Goal: Transaction & Acquisition: Book appointment/travel/reservation

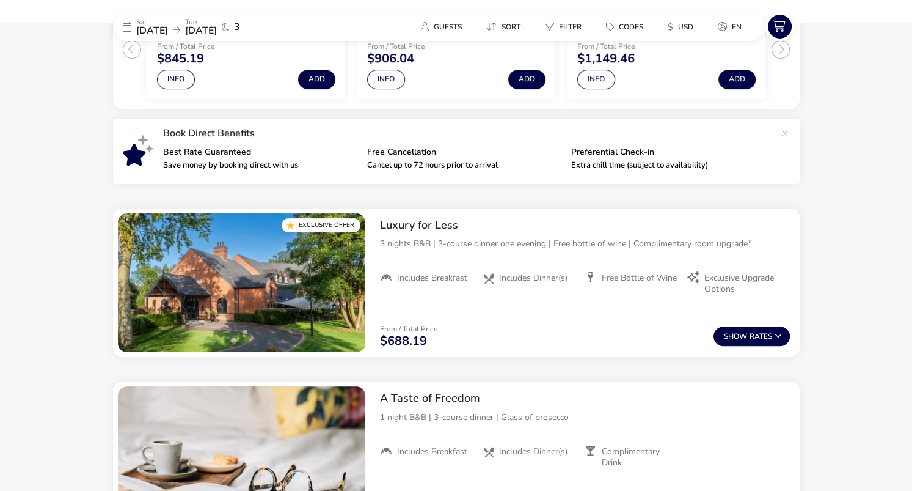
scroll to position [329, 0]
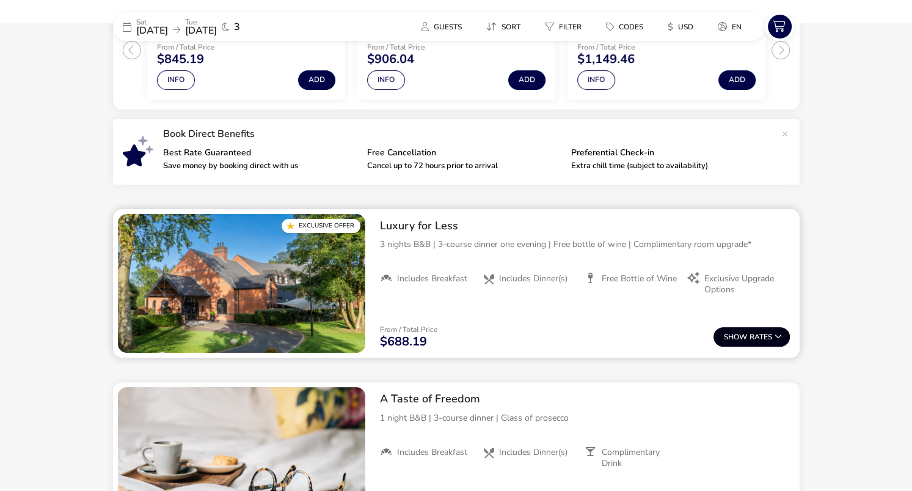
click at [769, 337] on button "Show Rates" at bounding box center [752, 337] width 76 height 20
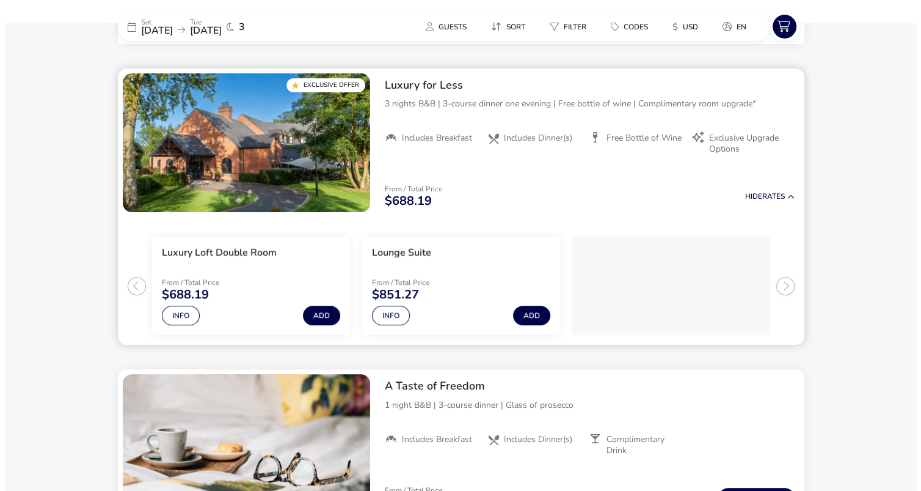
scroll to position [476, 0]
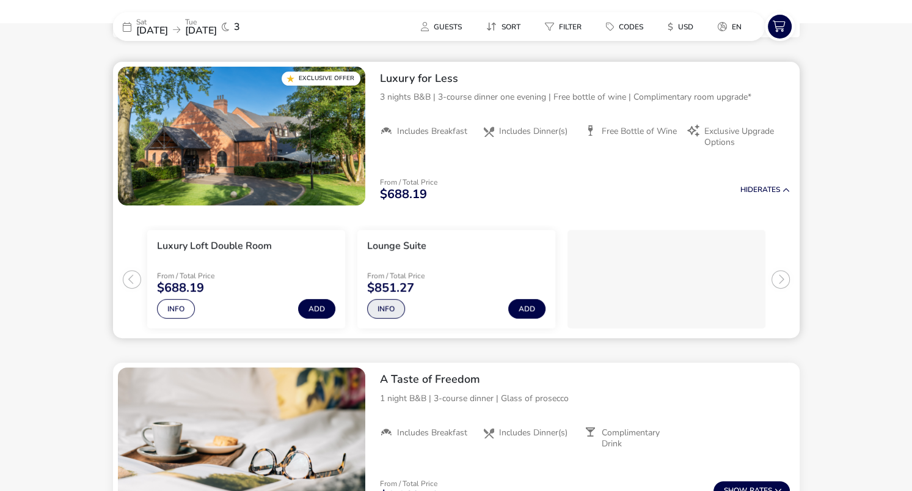
click at [381, 311] on button "Info" at bounding box center [386, 309] width 38 height 20
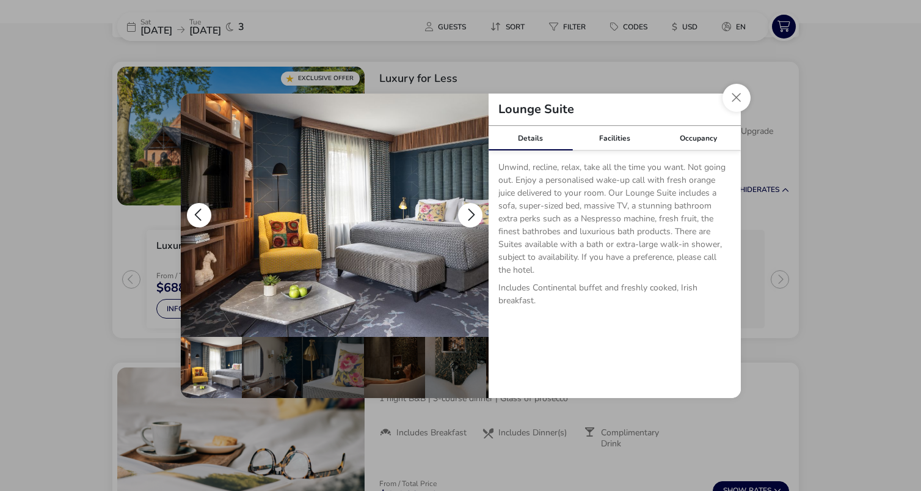
click at [469, 211] on button "details" at bounding box center [470, 215] width 24 height 24
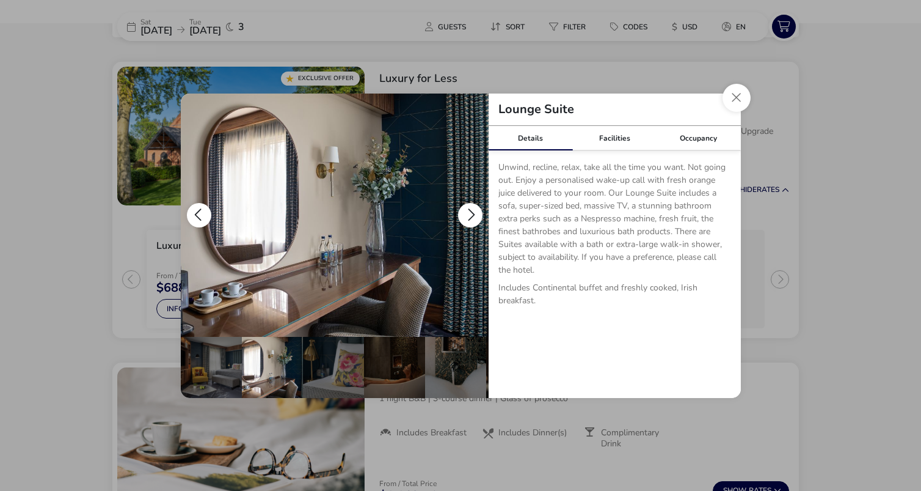
click at [470, 212] on button "details" at bounding box center [470, 215] width 24 height 24
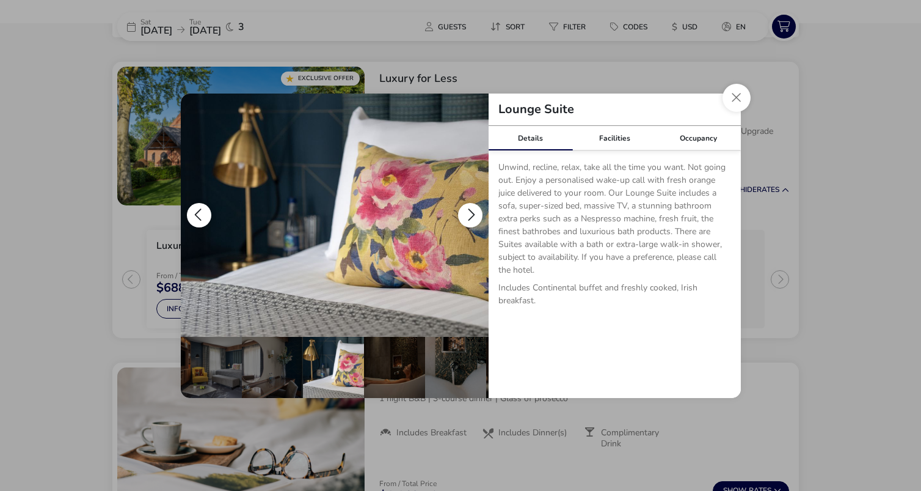
scroll to position [0, 61]
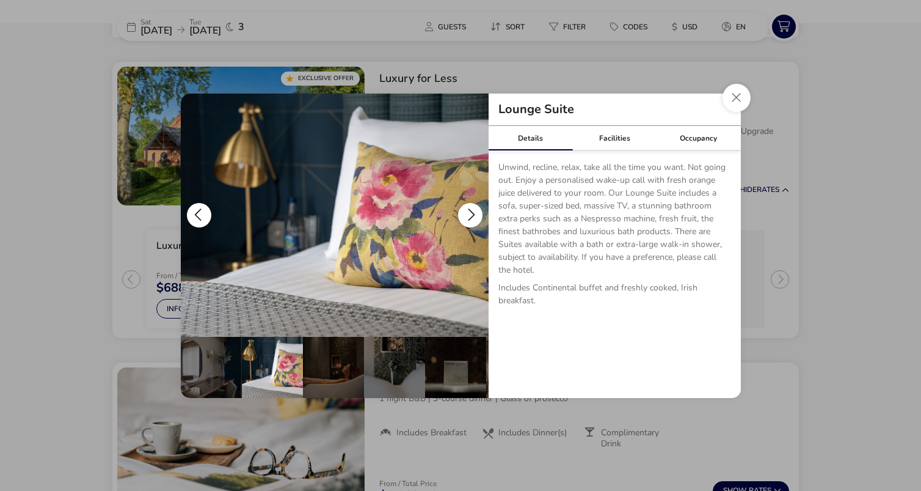
click at [470, 212] on button "details" at bounding box center [470, 215] width 24 height 24
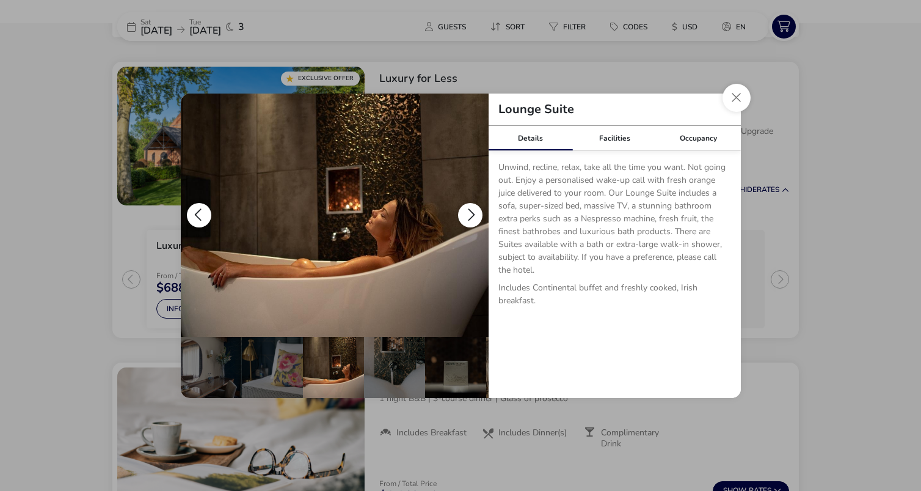
scroll to position [0, 122]
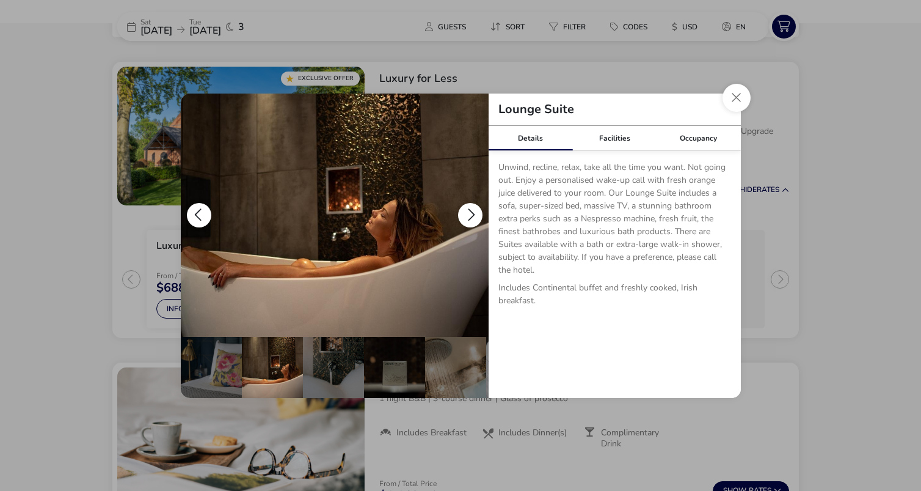
click at [470, 212] on button "details" at bounding box center [470, 215] width 24 height 24
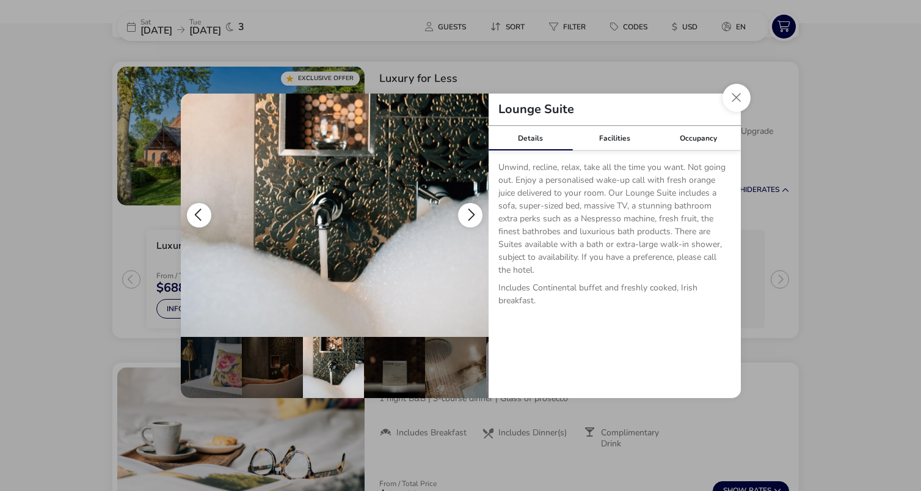
scroll to position [0, 183]
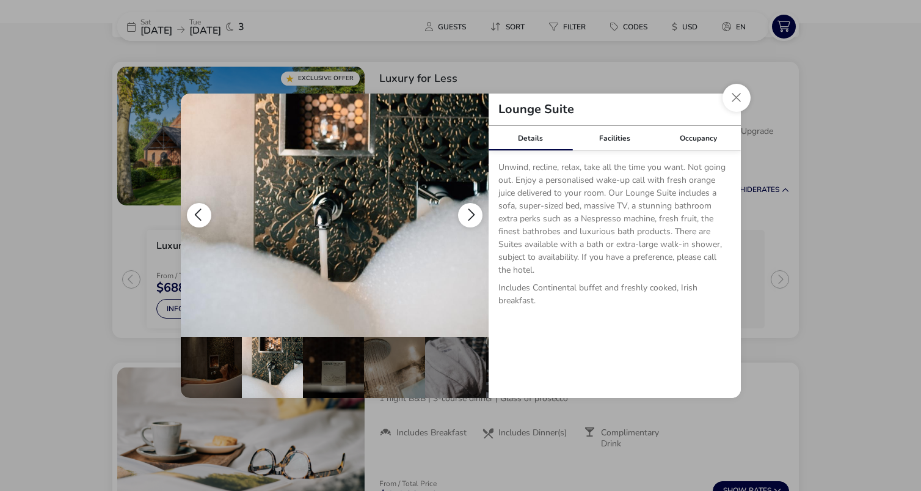
click at [470, 212] on button "details" at bounding box center [470, 215] width 24 height 24
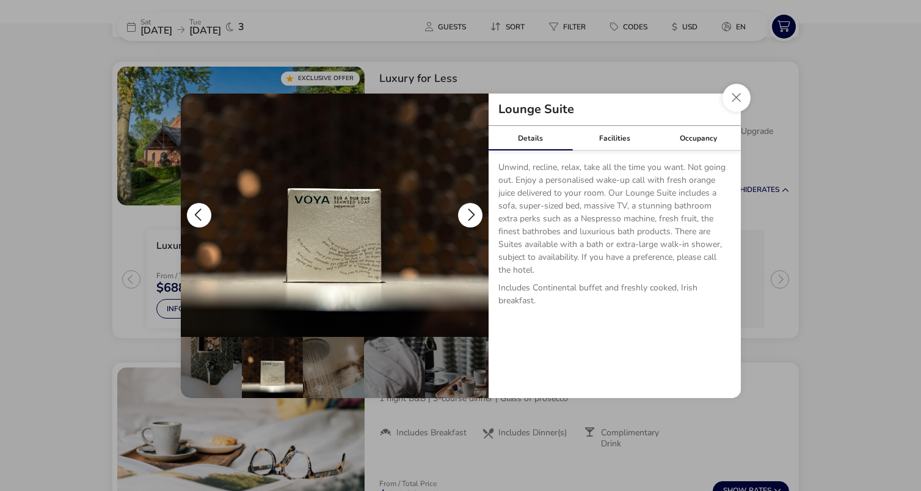
click at [470, 212] on button "details" at bounding box center [470, 215] width 24 height 24
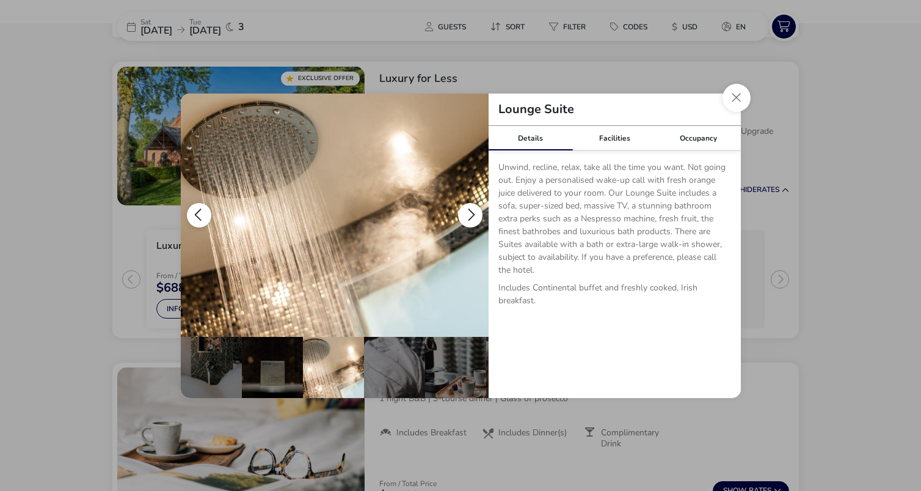
scroll to position [0, 305]
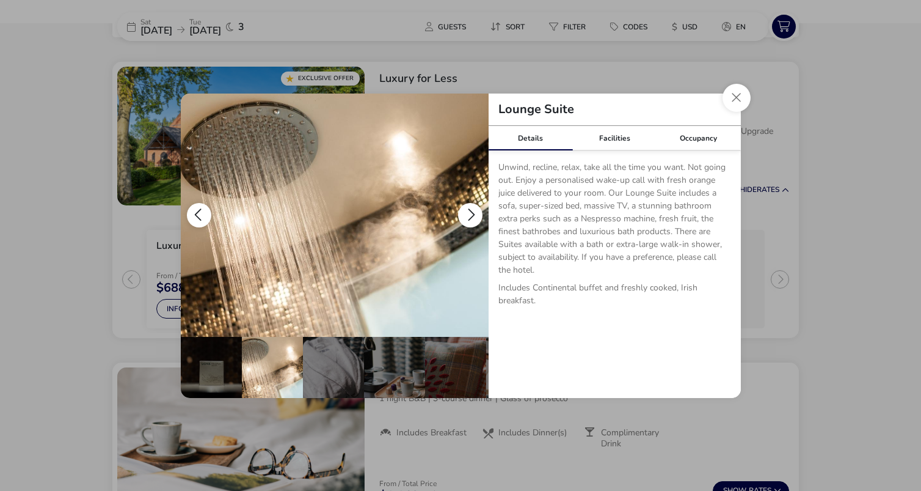
click at [470, 212] on button "details" at bounding box center [470, 215] width 24 height 24
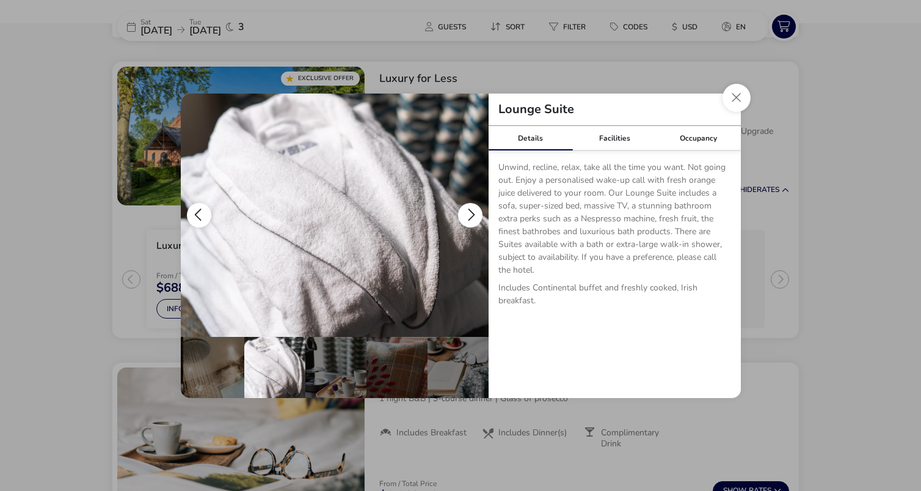
click at [470, 212] on button "details" at bounding box center [470, 215] width 24 height 24
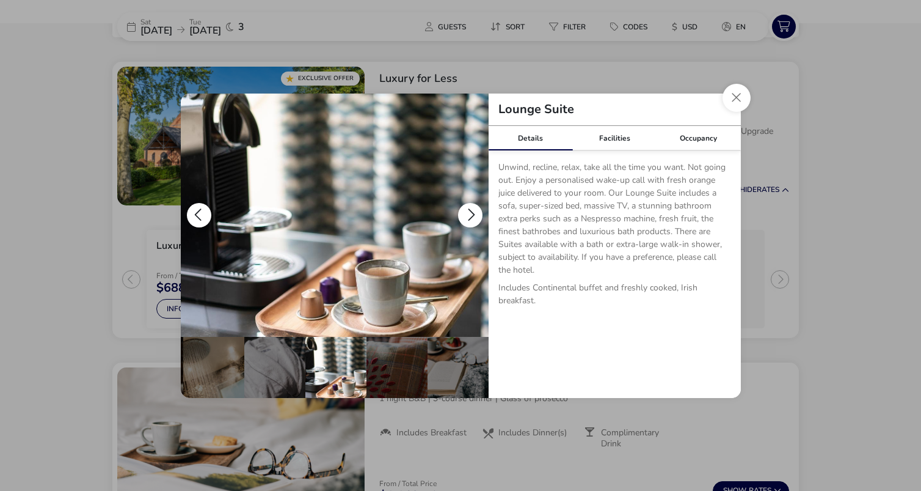
click at [470, 212] on button "details" at bounding box center [470, 215] width 24 height 24
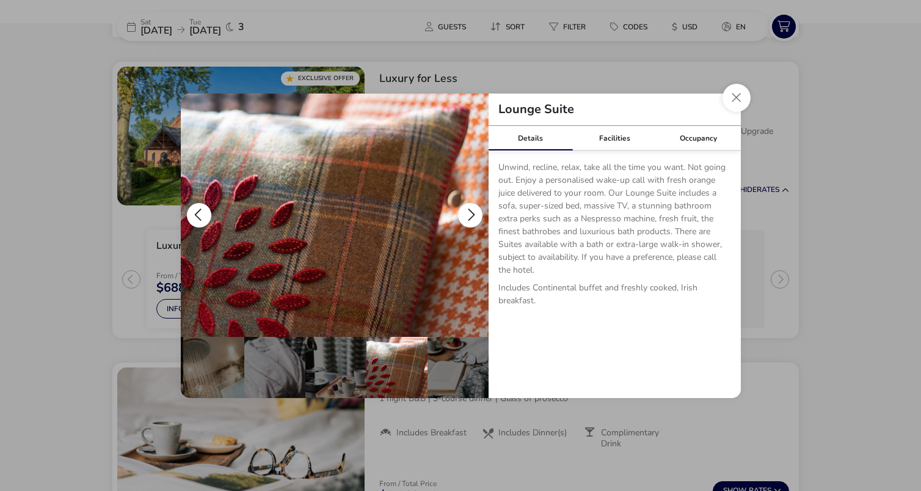
click at [470, 212] on button "details" at bounding box center [470, 215] width 24 height 24
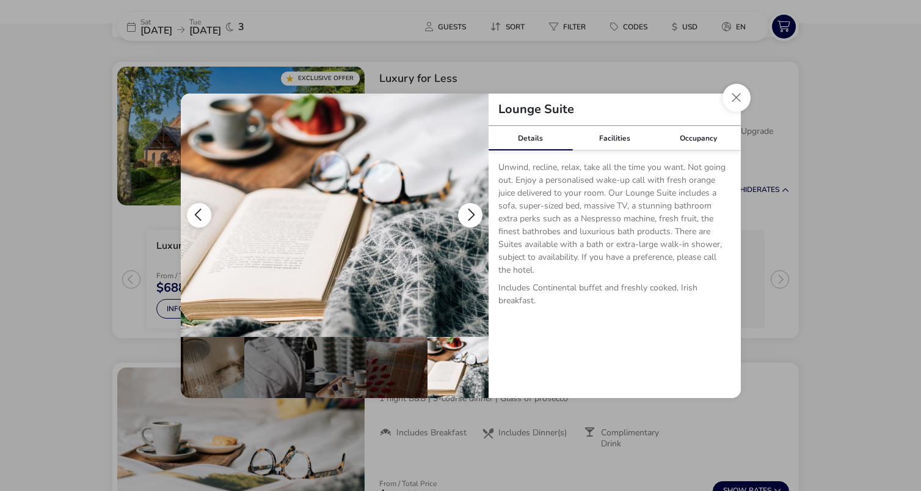
click at [470, 212] on button "details" at bounding box center [470, 215] width 24 height 24
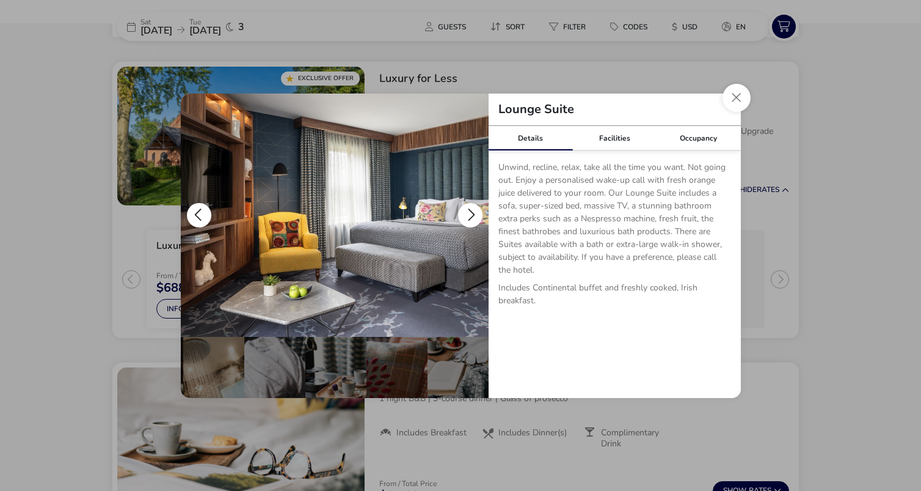
scroll to position [0, 0]
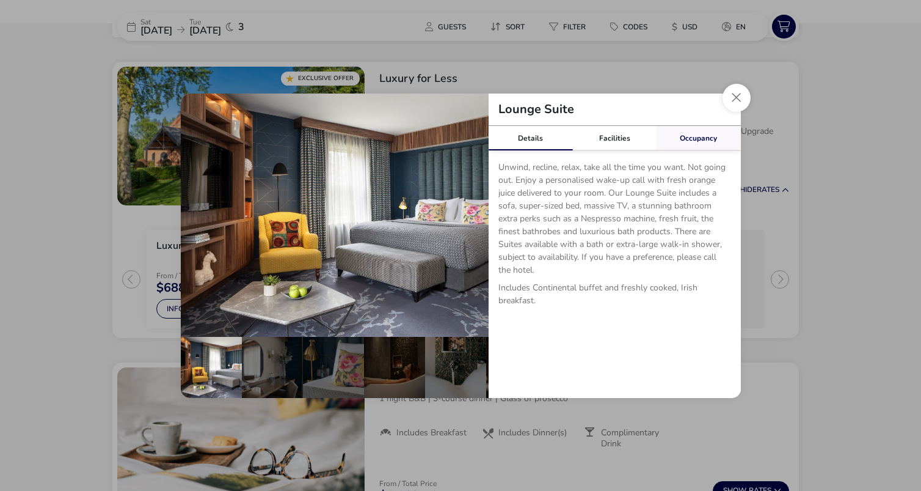
click at [701, 144] on link "Occupancy" at bounding box center [699, 138] width 84 height 24
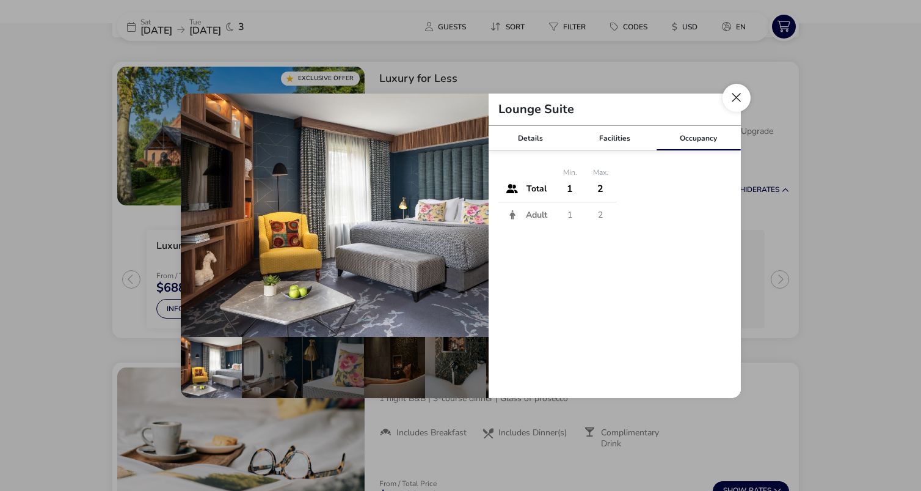
click at [734, 101] on button "Close dialog" at bounding box center [737, 98] width 28 height 28
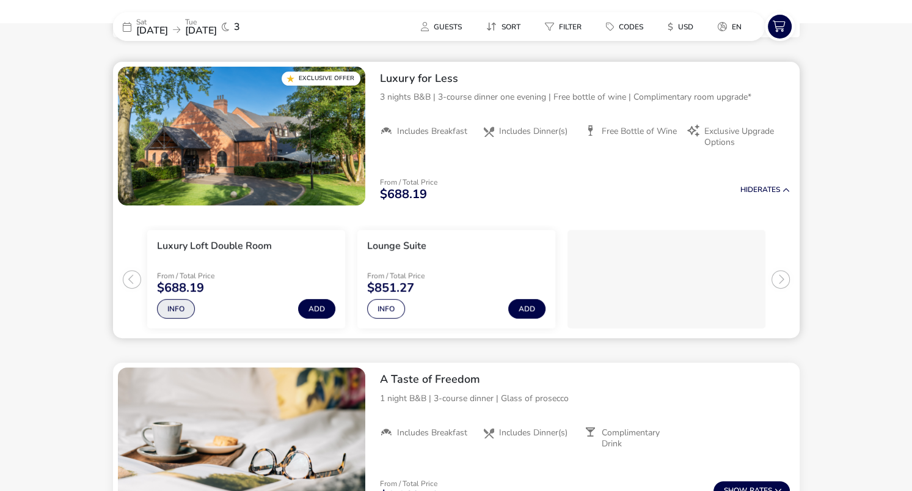
click at [176, 310] on button "Info" at bounding box center [176, 309] width 38 height 20
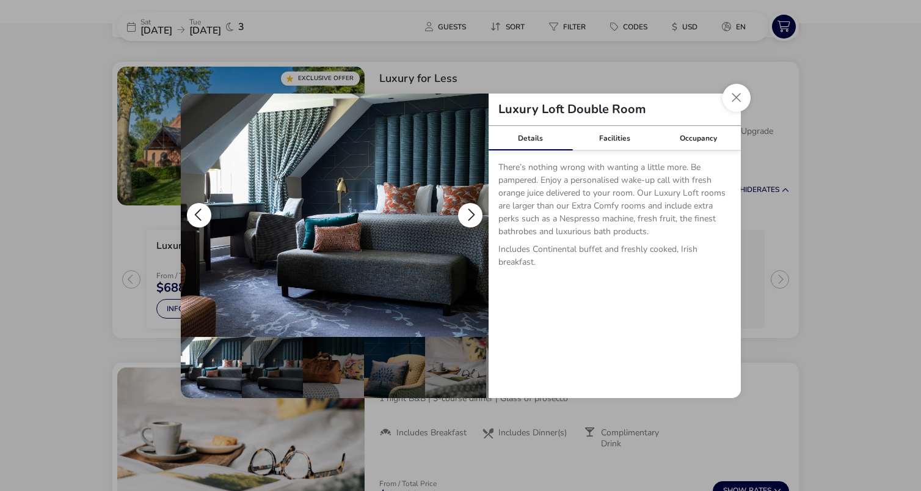
click at [472, 216] on button "details" at bounding box center [470, 215] width 24 height 24
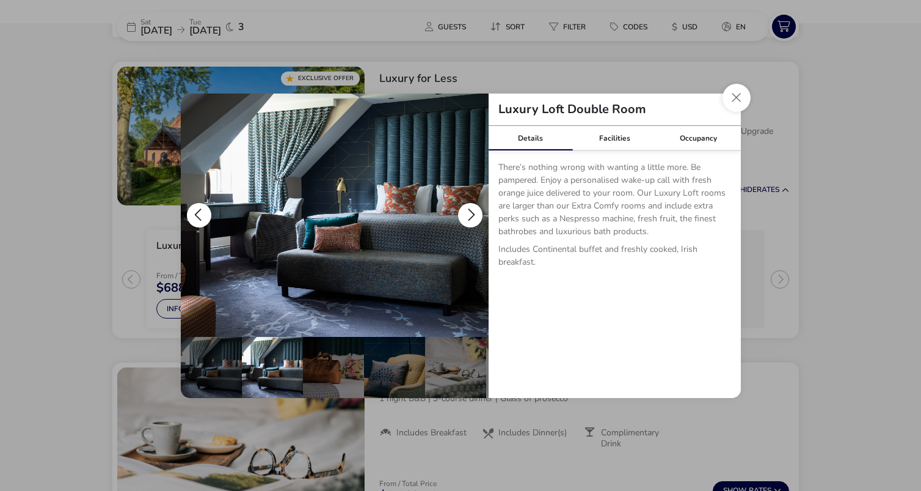
click at [466, 208] on button "details" at bounding box center [470, 215] width 24 height 24
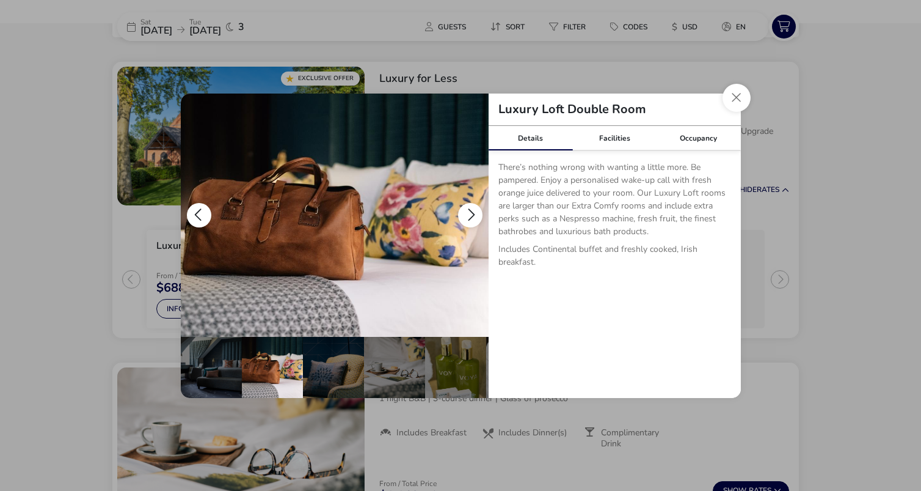
click at [466, 208] on button "details" at bounding box center [470, 215] width 24 height 24
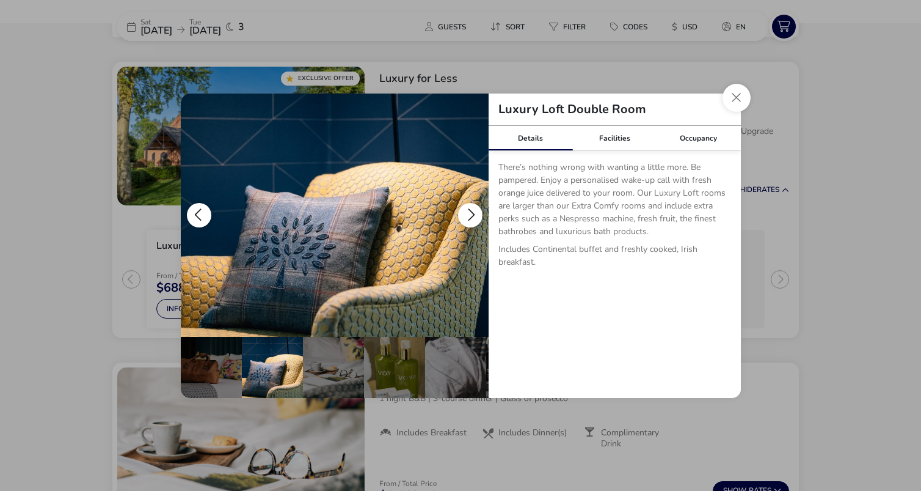
click at [466, 208] on button "details" at bounding box center [470, 215] width 24 height 24
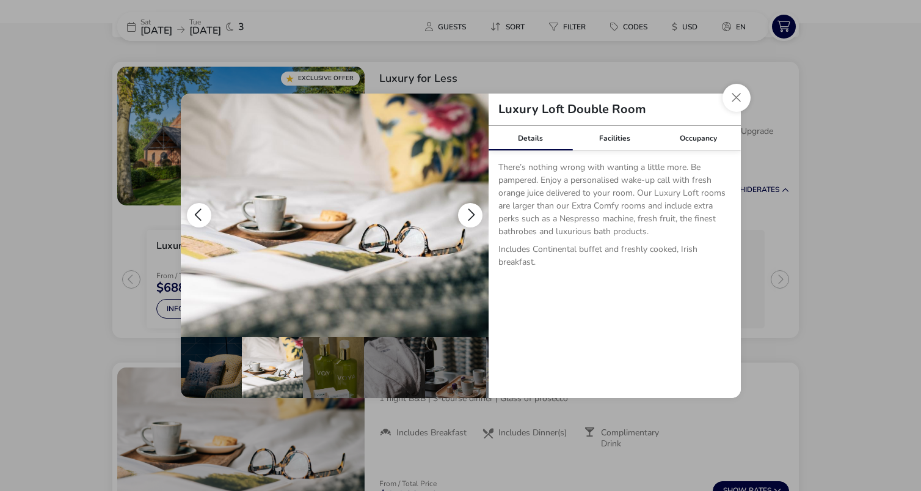
click at [466, 208] on button "details" at bounding box center [470, 215] width 24 height 24
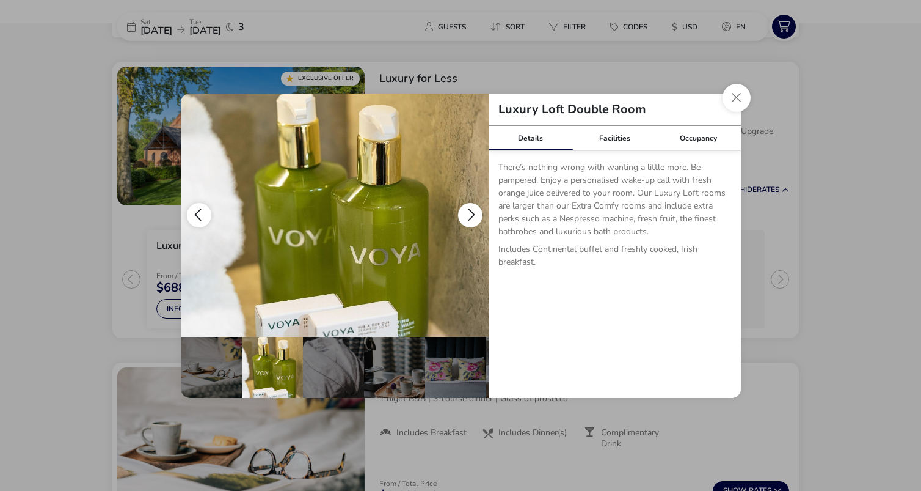
click at [466, 208] on button "details" at bounding box center [470, 215] width 24 height 24
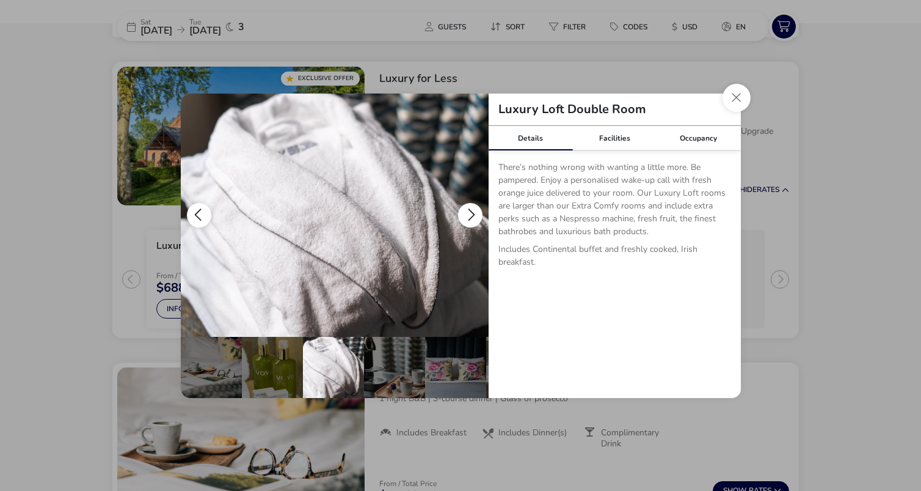
scroll to position [0, 303]
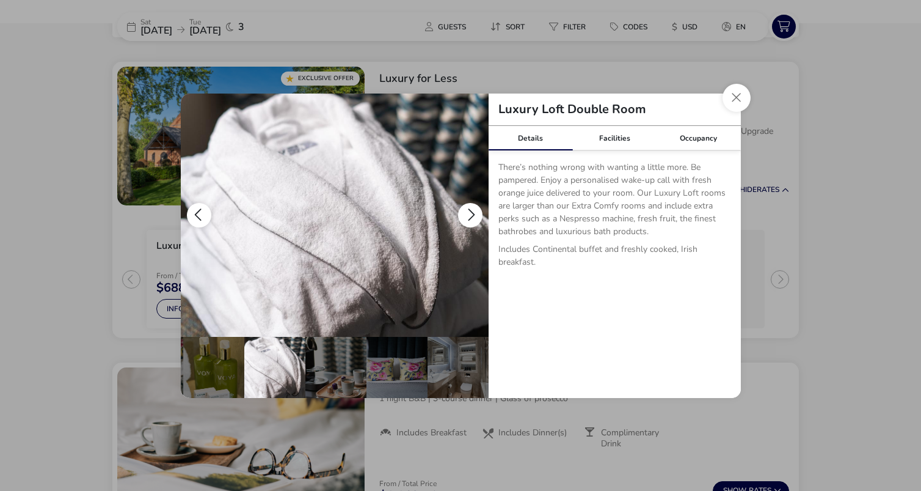
click at [466, 208] on button "details" at bounding box center [470, 215] width 24 height 24
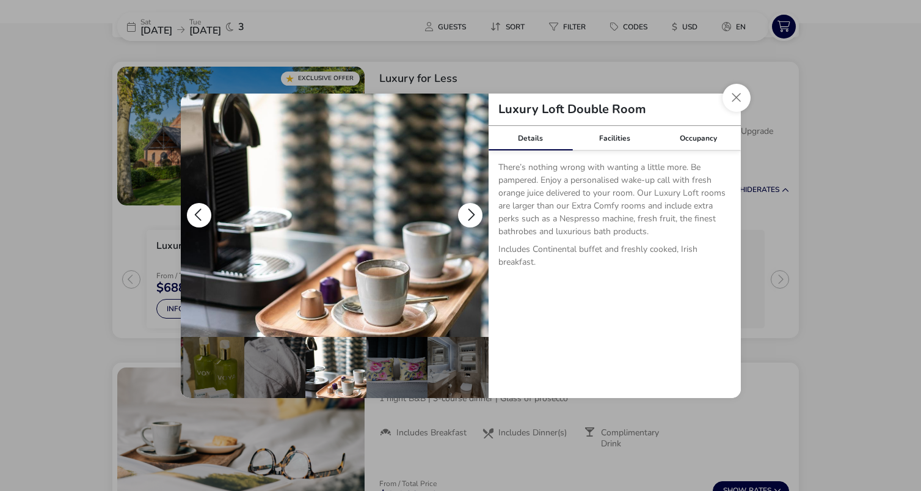
click at [466, 208] on button "details" at bounding box center [470, 215] width 24 height 24
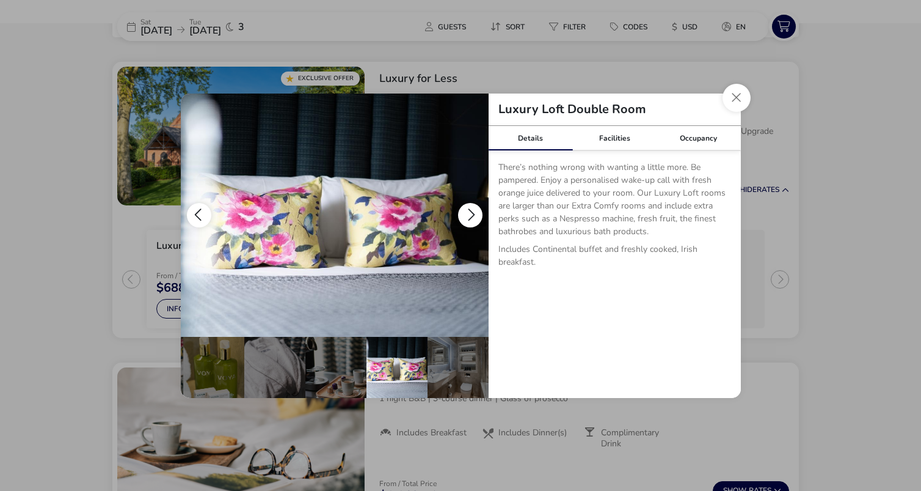
click at [466, 208] on button "details" at bounding box center [470, 215] width 24 height 24
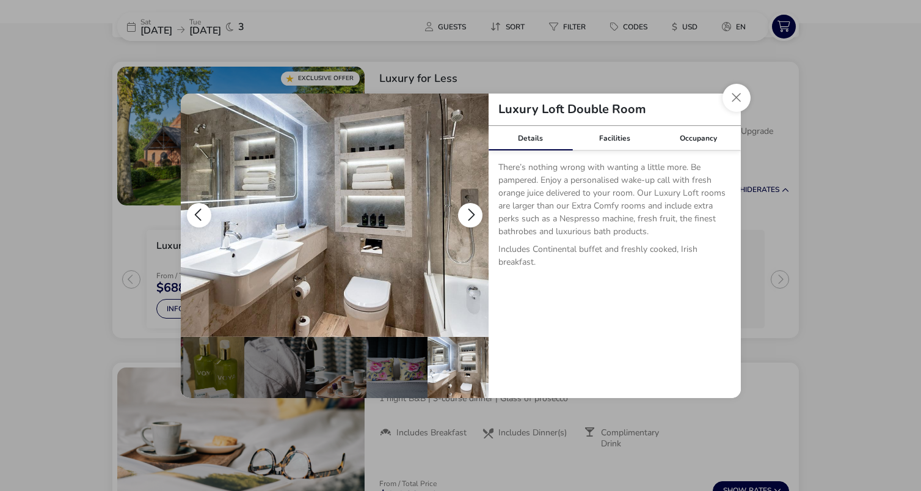
click at [466, 208] on button "details" at bounding box center [470, 215] width 24 height 24
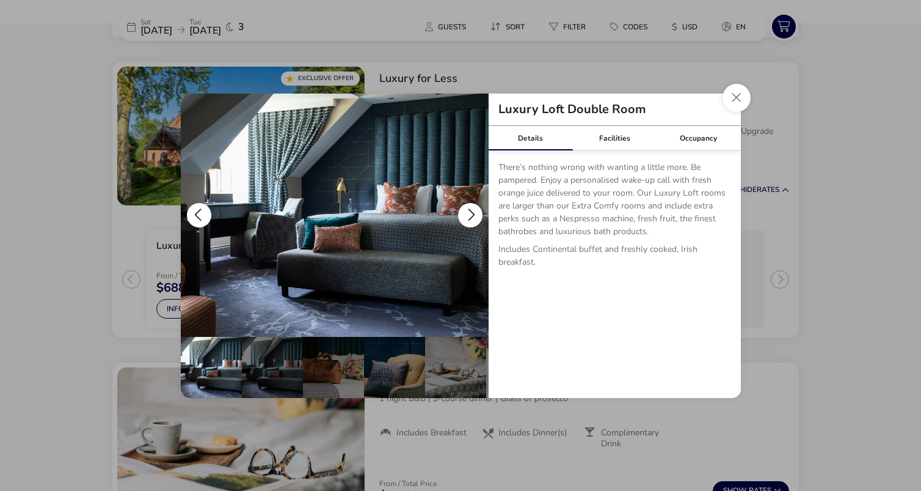
click at [466, 208] on button "details" at bounding box center [470, 215] width 24 height 24
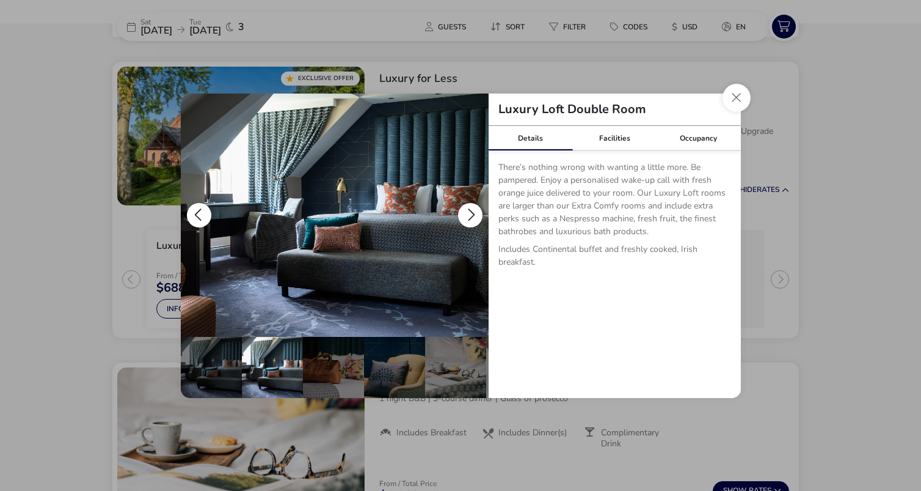
click at [470, 213] on button "details" at bounding box center [470, 215] width 24 height 24
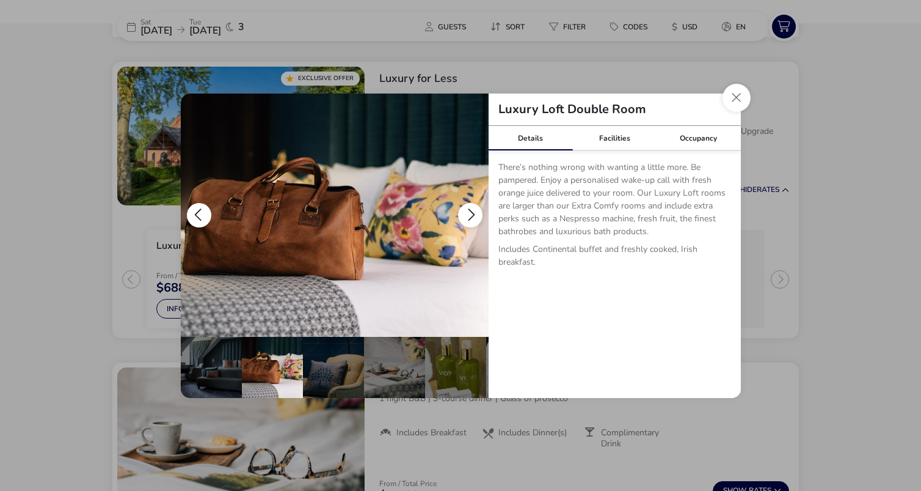
click at [470, 213] on button "details" at bounding box center [470, 215] width 24 height 24
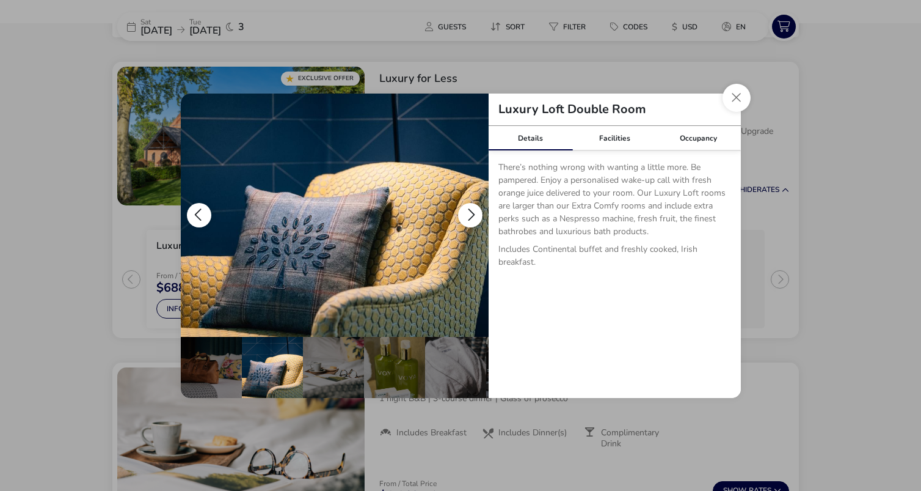
click at [470, 213] on button "details" at bounding box center [470, 215] width 24 height 24
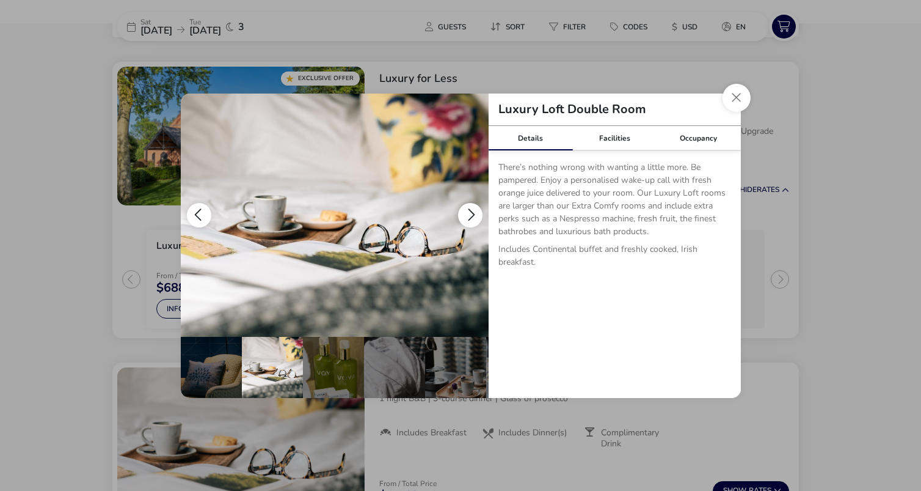
click at [470, 213] on button "details" at bounding box center [470, 215] width 24 height 24
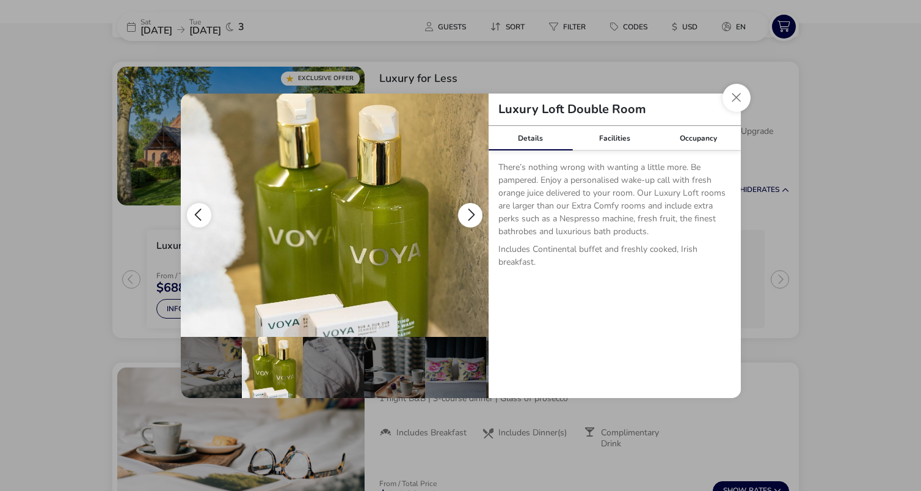
click at [470, 213] on button "details" at bounding box center [470, 215] width 24 height 24
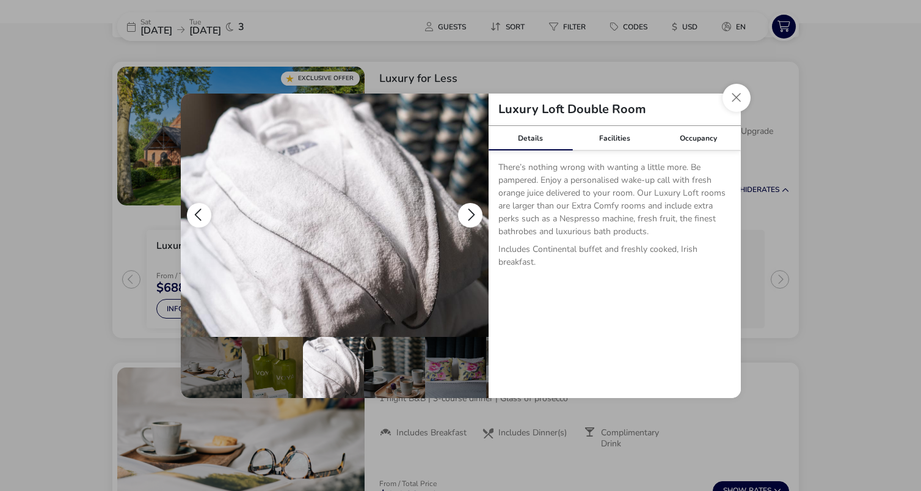
scroll to position [0, 303]
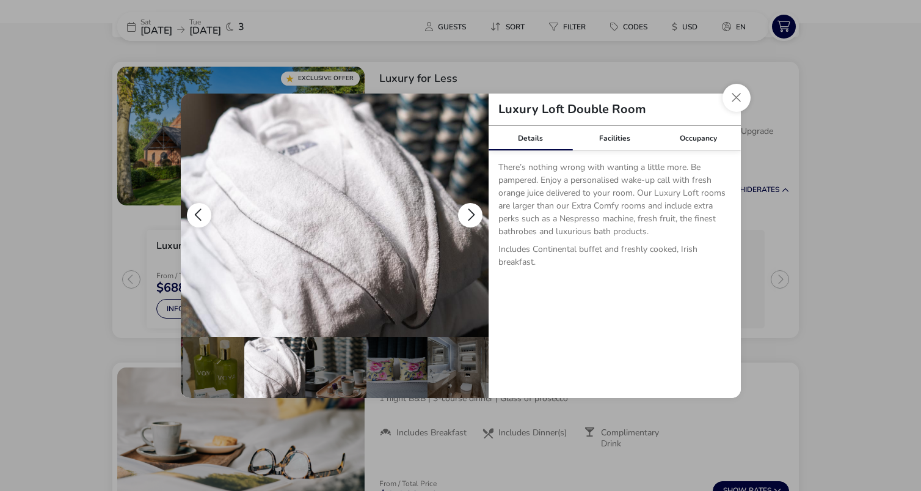
click at [470, 213] on button "details" at bounding box center [470, 215] width 24 height 24
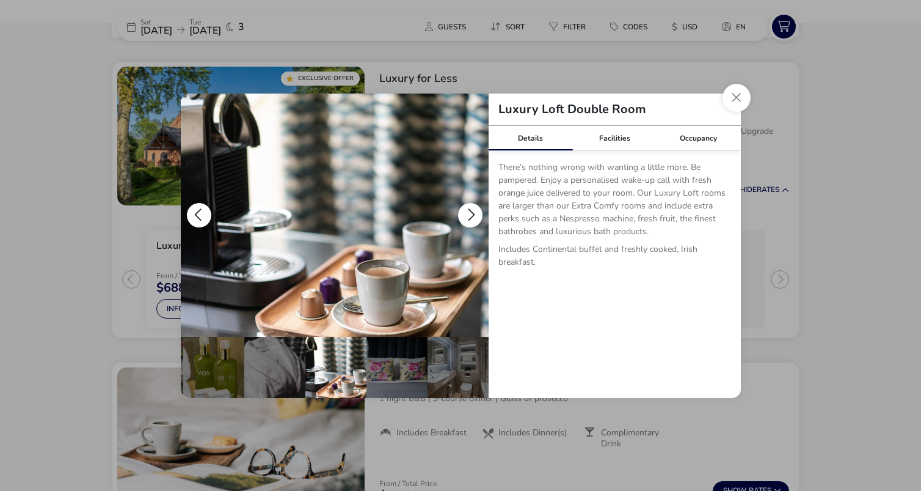
click at [470, 213] on button "details" at bounding box center [470, 215] width 24 height 24
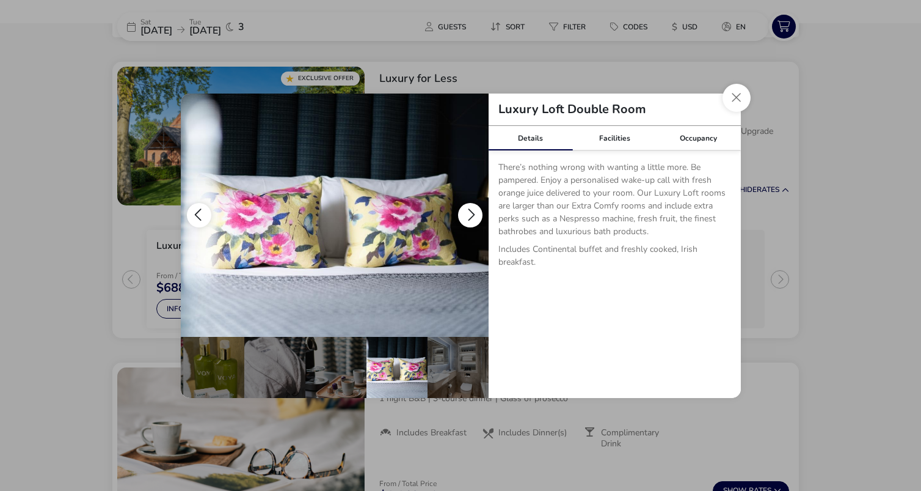
click at [470, 213] on button "details" at bounding box center [470, 215] width 24 height 24
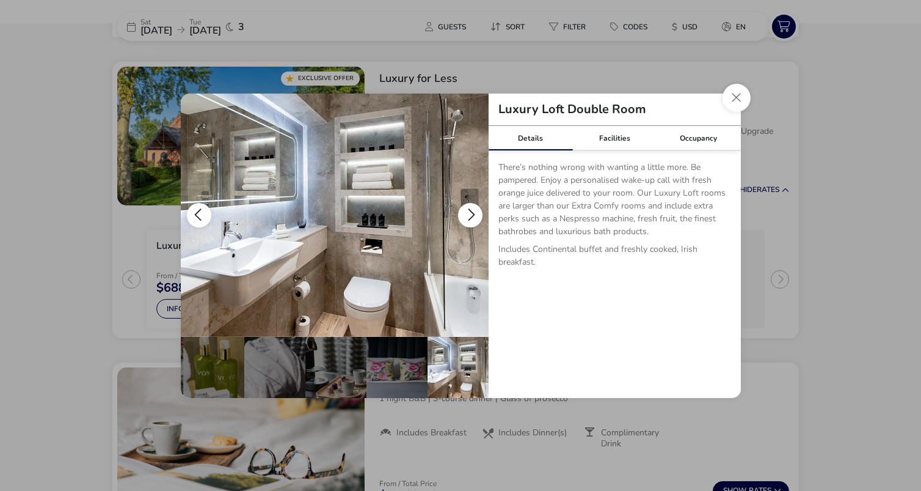
click at [470, 213] on button "details" at bounding box center [470, 215] width 24 height 24
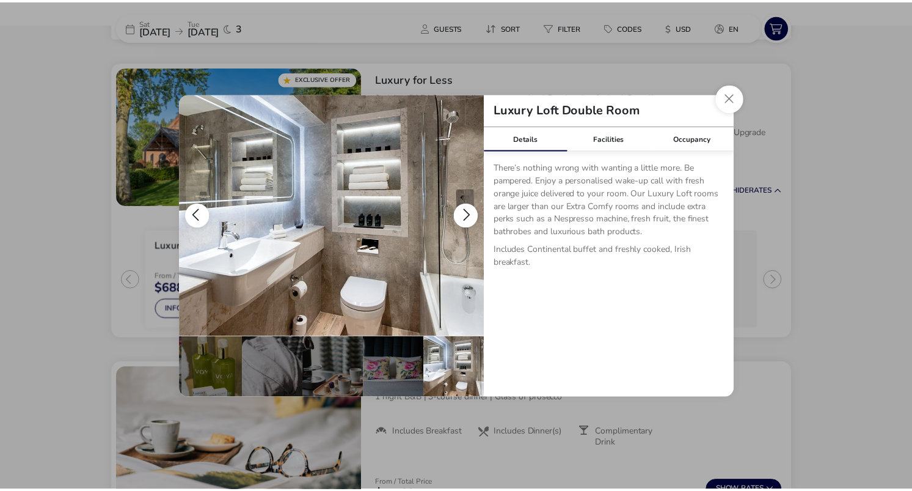
scroll to position [0, 0]
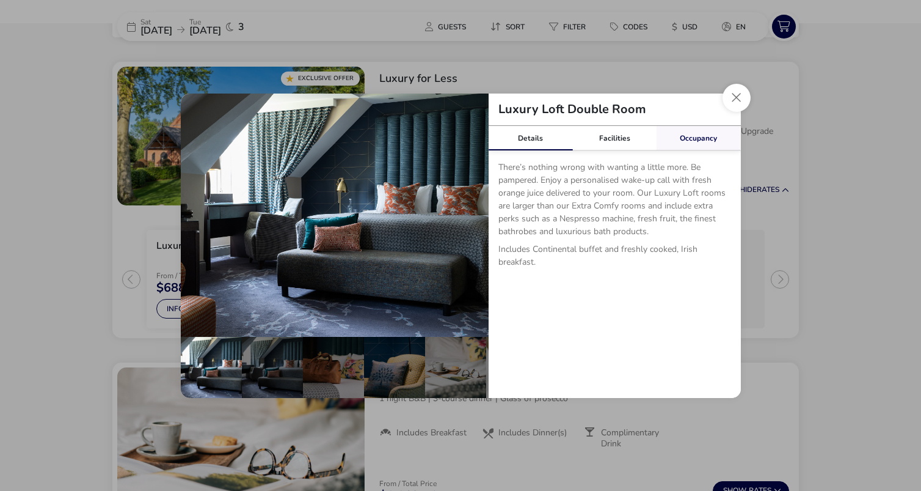
click at [710, 134] on link "Occupancy" at bounding box center [699, 138] width 84 height 24
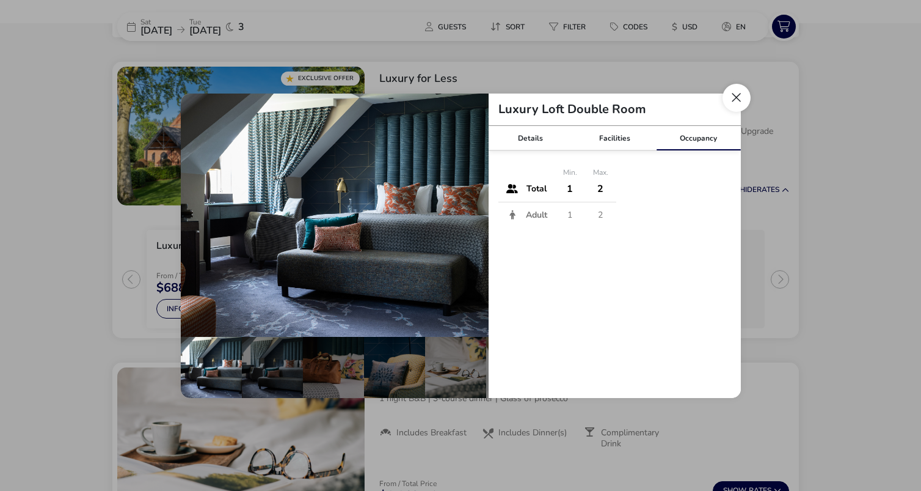
click at [736, 97] on button "Close dialog" at bounding box center [737, 98] width 28 height 28
